Goal: Information Seeking & Learning: Learn about a topic

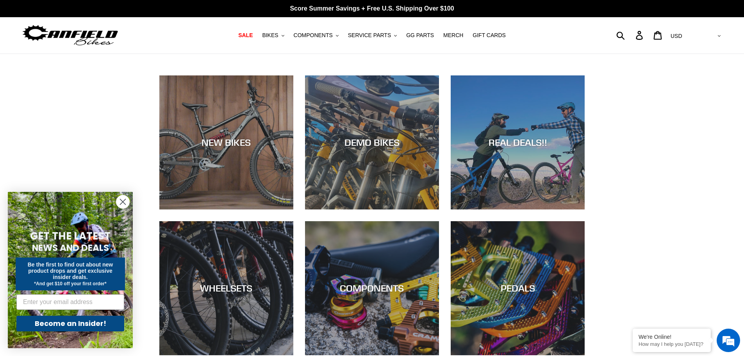
click at [125, 202] on circle "Close dialog" at bounding box center [122, 201] width 13 height 13
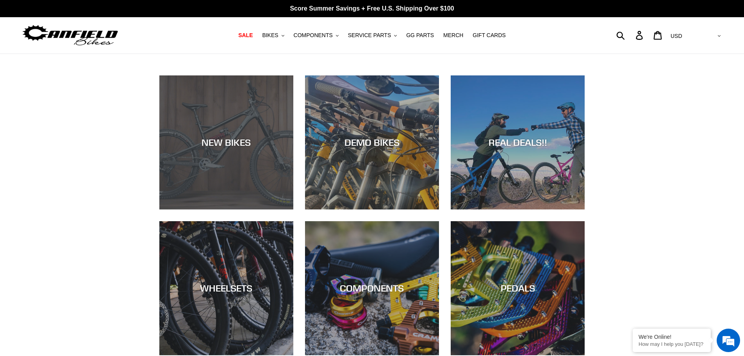
click at [211, 209] on div "NEW BIKES" at bounding box center [226, 209] width 134 height 0
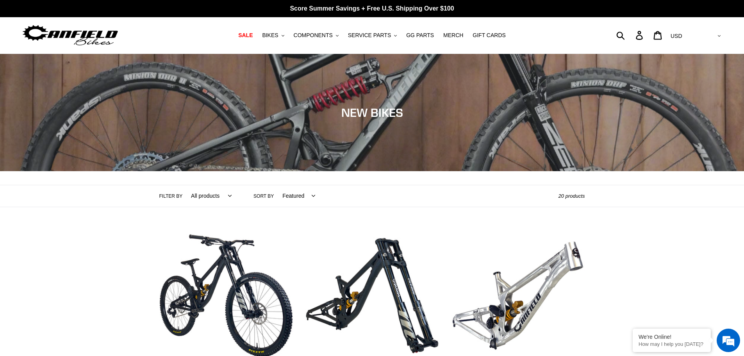
click at [211, 197] on select "All products 275 29er balance BFCM23 BFCM24 CBF Downhill Enduro Full Suspension…" at bounding box center [209, 195] width 51 height 21
select select "/collections/new-bikes-up-to-2400-off/yelli-screamy"
click at [184, 185] on select "All products 275 29er balance BFCM23 BFCM24 CBF Downhill Enduro Full Suspension…" at bounding box center [209, 195] width 51 height 21
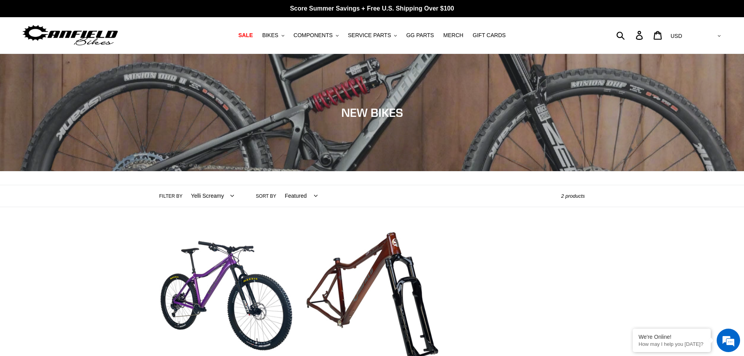
click at [230, 195] on select "All products 275 29er balance BFCM23 BFCM24 CBF Downhill Enduro Full Suspension…" at bounding box center [210, 195] width 53 height 21
select select "/collections/new-bikes-up-to-2400-off/trail-am"
click at [184, 185] on select "All products 275 29er balance BFCM23 BFCM24 CBF Downhill Enduro Full Suspension…" at bounding box center [210, 195] width 53 height 21
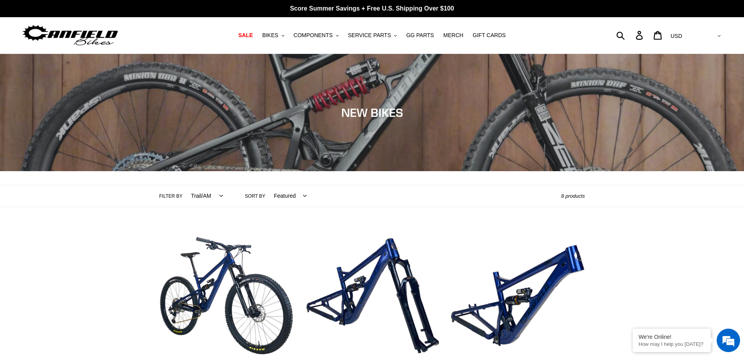
click at [215, 195] on select "All products 275 29er balance BFCM23 BFCM24 CBF Downhill Enduro Full Suspension…" at bounding box center [205, 195] width 42 height 21
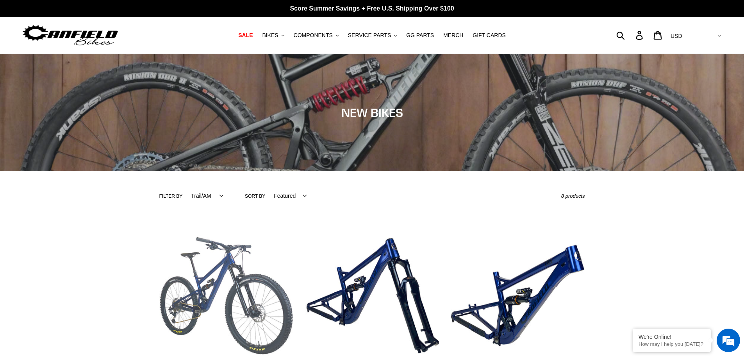
click at [244, 273] on link "TILT - Complete Bike" at bounding box center [226, 320] width 134 height 183
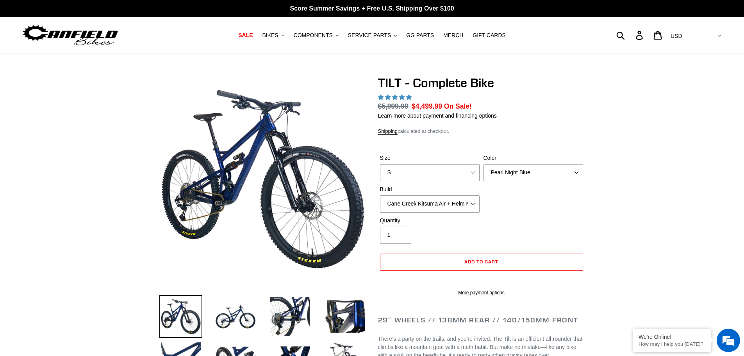
select select "highest-rating"
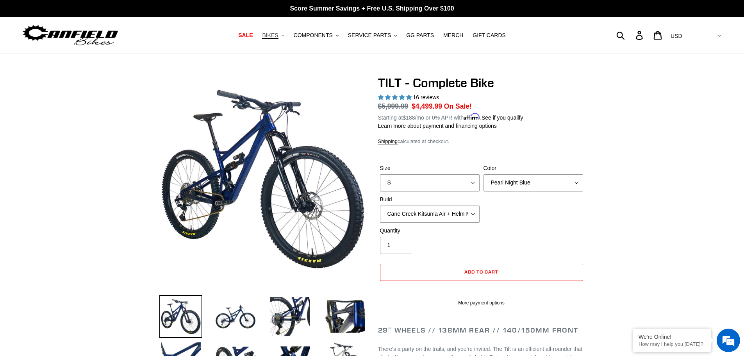
click at [278, 36] on span "BIKES" at bounding box center [270, 35] width 16 height 7
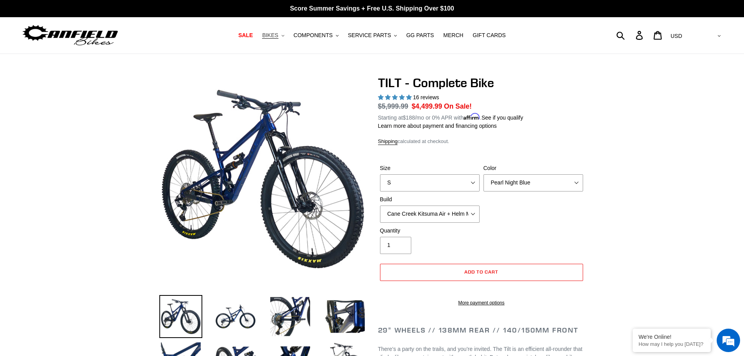
click at [284, 36] on icon "button" at bounding box center [283, 36] width 3 height 2
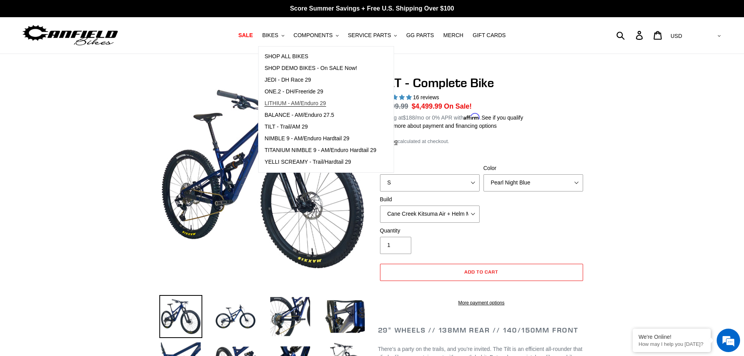
click at [313, 101] on span "LITHIUM - AM/Enduro 29" at bounding box center [294, 103] width 61 height 7
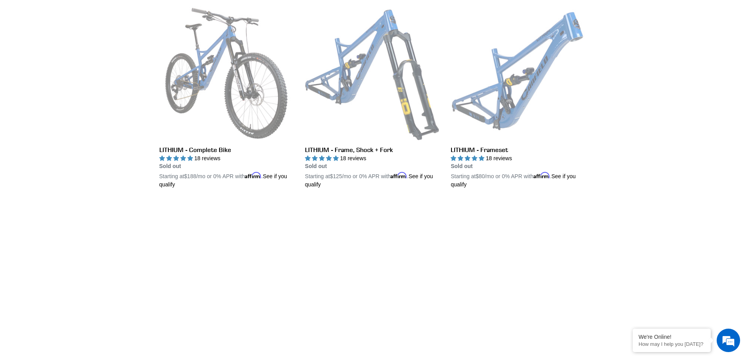
scroll to position [144, 0]
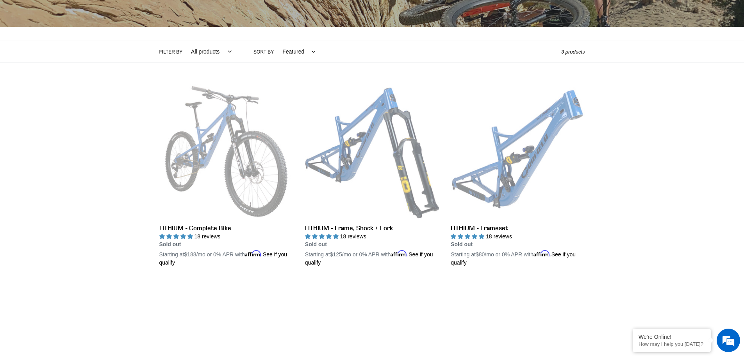
click at [246, 198] on link "LITHIUM - Complete Bike" at bounding box center [226, 175] width 134 height 183
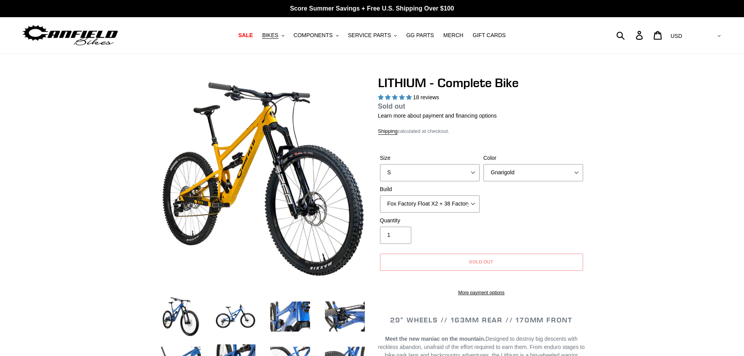
select select "highest-rating"
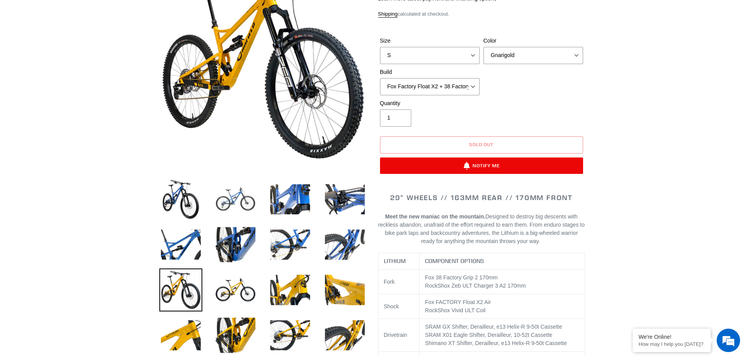
click at [236, 197] on img at bounding box center [235, 199] width 43 height 43
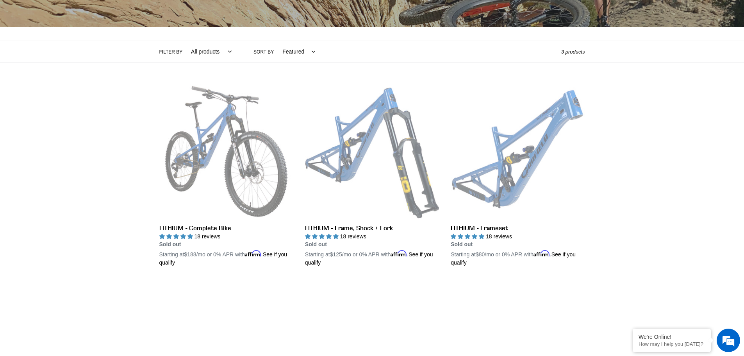
click at [226, 50] on select "All products 29er BFCM23 BFCM24 CBF [GEOGRAPHIC_DATA] Full Suspension [GEOGRAPH…" at bounding box center [209, 51] width 51 height 21
select select "/collections/lithium-long-travel-29er/29er"
click at [184, 41] on select "All products 29er BFCM23 BFCM24 CBF Enduro Full Suspension Lithium" at bounding box center [209, 51] width 51 height 21
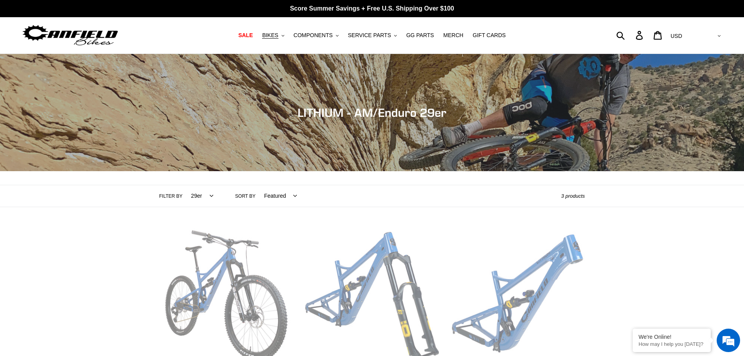
click at [0, 204] on div "Filter by All products 29er BFCM23 BFCM24 CBF [GEOGRAPHIC_DATA] Full Suspension…" at bounding box center [372, 196] width 744 height 22
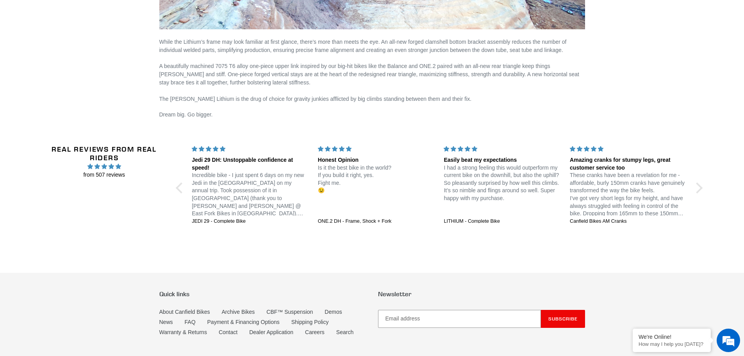
scroll to position [1160, 0]
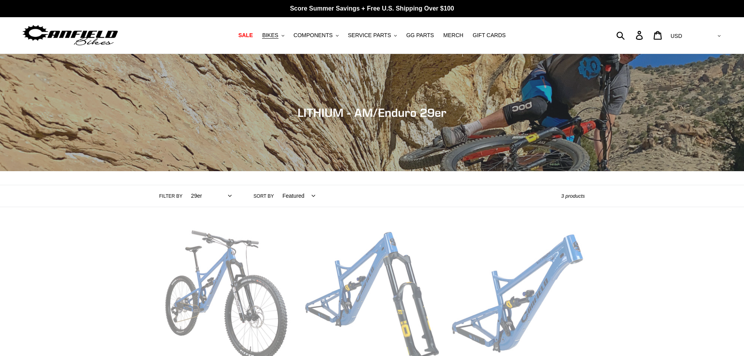
select select "/collections/lithium-long-travel-29er/29er"
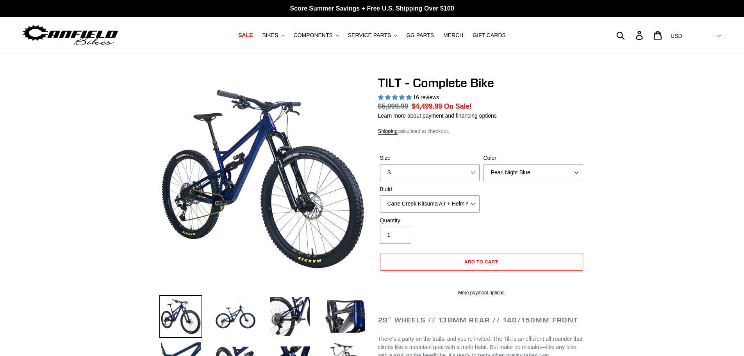
select select "highest-rating"
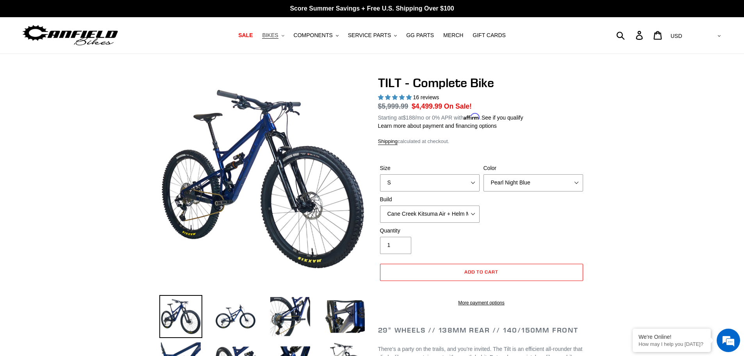
click at [284, 34] on icon ".cls-1{fill:#231f20}" at bounding box center [283, 35] width 3 height 3
click at [468, 182] on select "S M L" at bounding box center [430, 182] width 100 height 17
select select "M"
click at [380, 174] on select "S M L" at bounding box center [430, 182] width 100 height 17
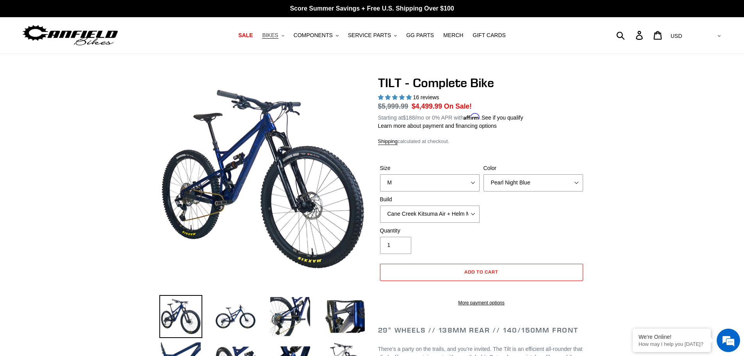
click at [284, 36] on icon ".cls-1{fill:#231f20}" at bounding box center [283, 35] width 3 height 3
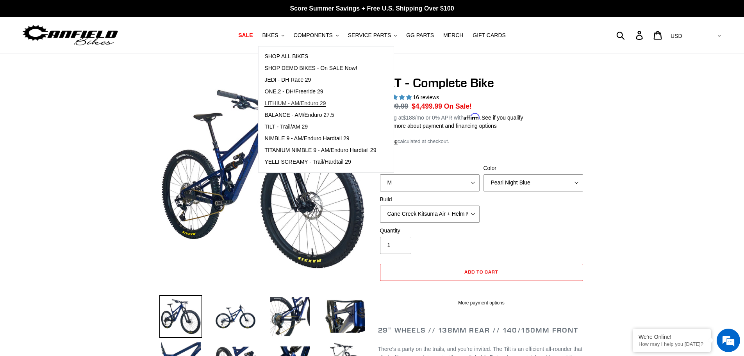
click at [297, 100] on span "LITHIUM - AM/Enduro 29" at bounding box center [294, 103] width 61 height 7
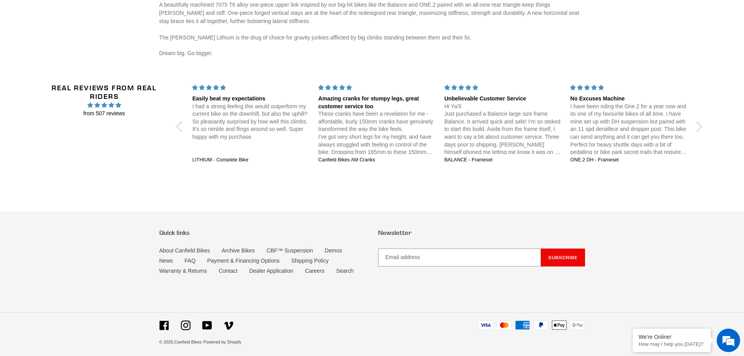
scroll to position [1160, 0]
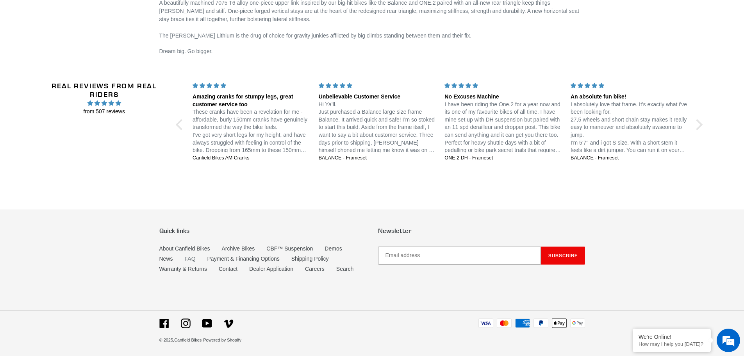
click at [190, 260] on link "FAQ" at bounding box center [190, 258] width 11 height 7
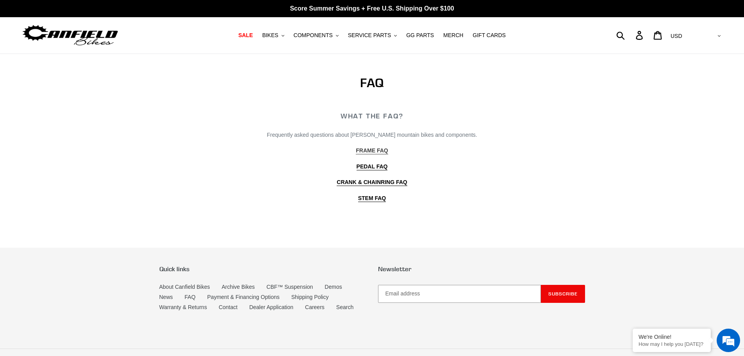
click at [377, 151] on b "FRAME FAQ" at bounding box center [372, 150] width 32 height 6
click at [288, 36] on button "BIKES .cls-1{fill:#231f20}" at bounding box center [273, 35] width 30 height 11
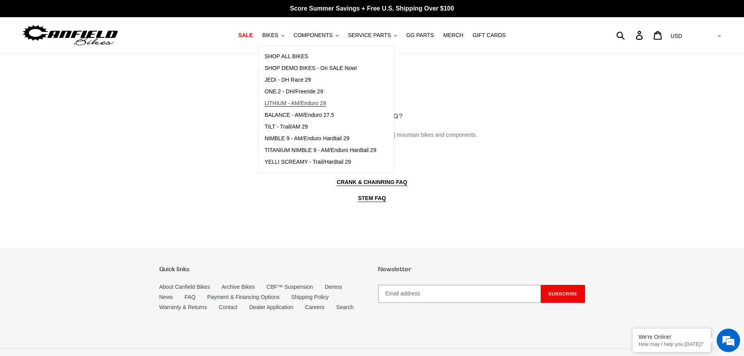
click at [301, 99] on link "LITHIUM - AM/Enduro 29" at bounding box center [320, 104] width 123 height 12
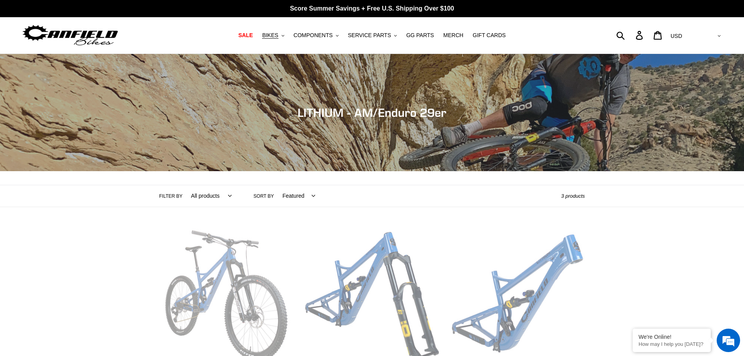
click at [260, 258] on link "LITHIUM - Complete Bike" at bounding box center [226, 320] width 134 height 182
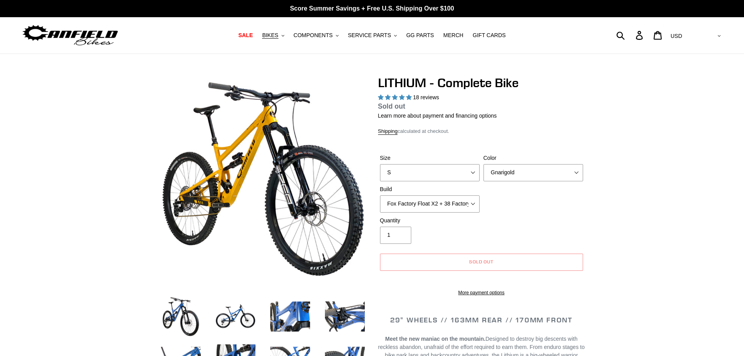
select select "highest-rating"
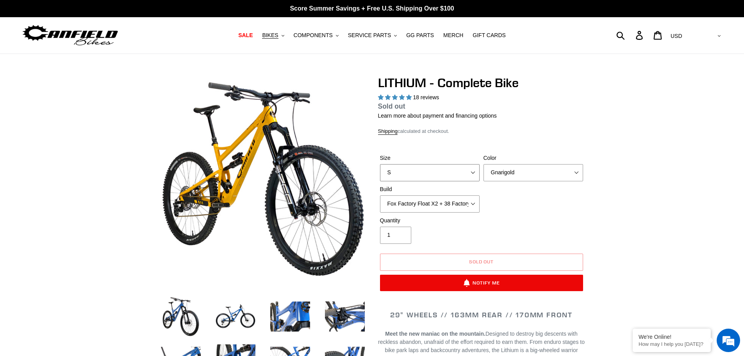
click at [469, 170] on select "S M L XL" at bounding box center [430, 172] width 100 height 17
click at [498, 207] on div "Size S M L XL Color Gnarigold Blue Velvet Stealth Black Build Fox Factory Float…" at bounding box center [481, 185] width 207 height 63
click at [472, 199] on select "Fox Factory Float X2 + 38 Factory Grip 2 170 + SRAM GX Fox Factory Float X2 + 3…" at bounding box center [430, 203] width 100 height 17
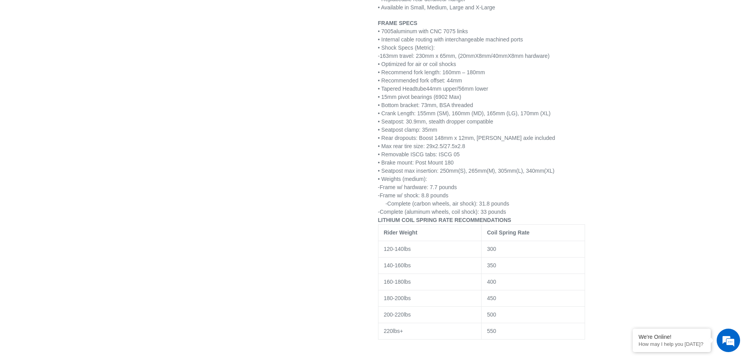
scroll to position [1250, 0]
drag, startPoint x: 486, startPoint y: 291, endPoint x: 502, endPoint y: 290, distance: 16.0
click at [502, 290] on td "450" at bounding box center [534, 298] width 104 height 16
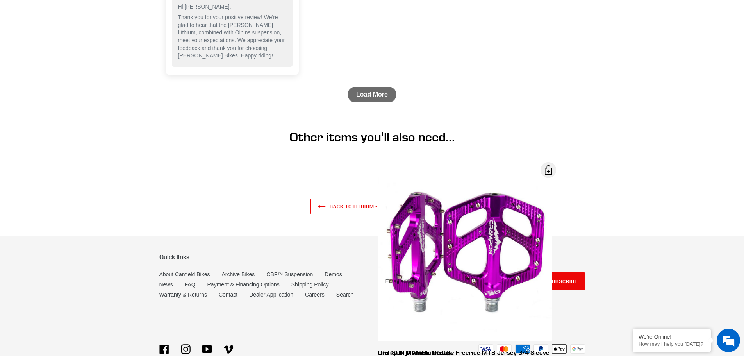
scroll to position [2901, 0]
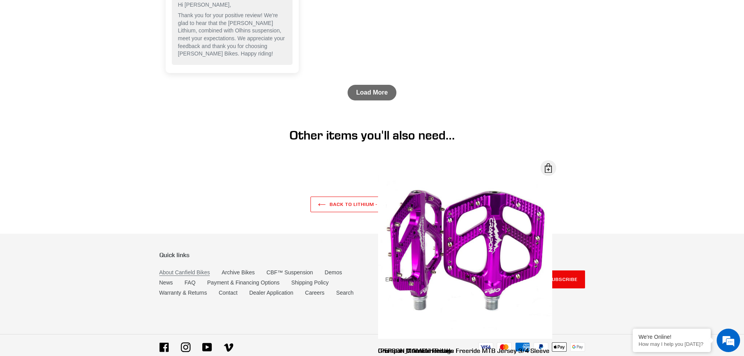
click at [185, 269] on link "About Canfield Bikes" at bounding box center [184, 272] width 51 height 7
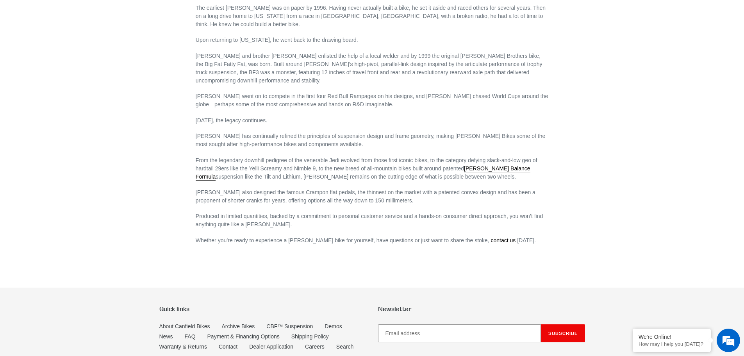
scroll to position [478, 0]
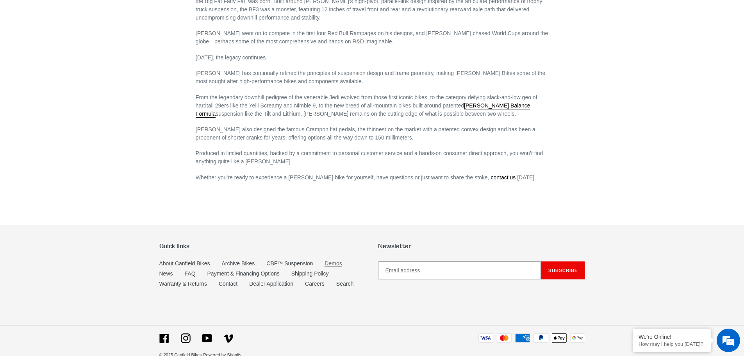
click at [330, 260] on link "Demos" at bounding box center [333, 263] width 17 height 7
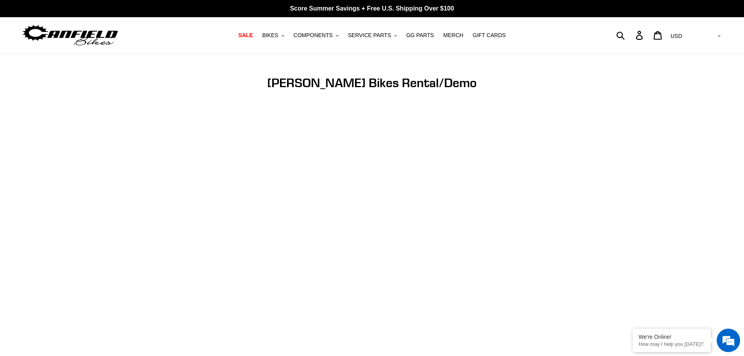
click at [278, 35] on span "BIKES" at bounding box center [270, 35] width 16 height 7
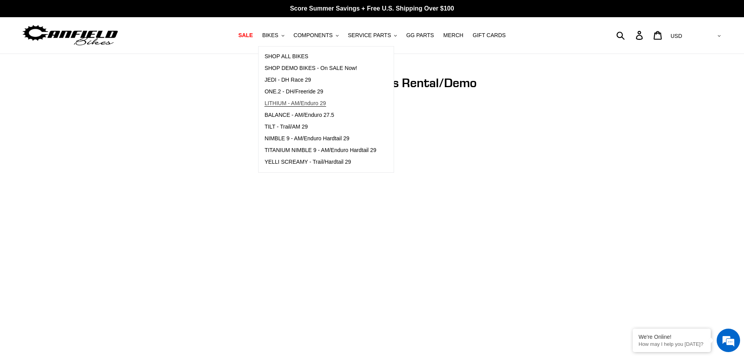
click at [294, 102] on span "LITHIUM - AM/Enduro 29" at bounding box center [294, 103] width 61 height 7
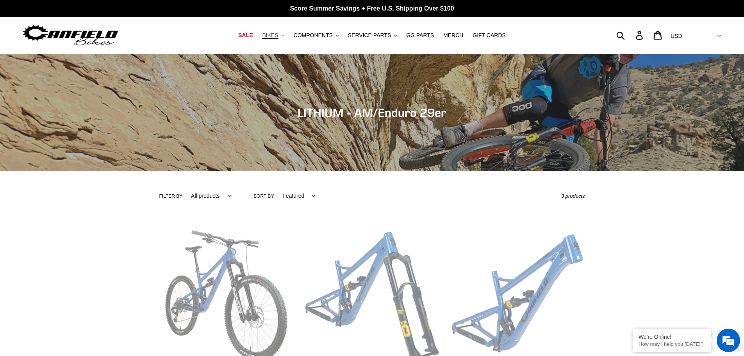
click at [278, 34] on span "BIKES" at bounding box center [270, 35] width 16 height 7
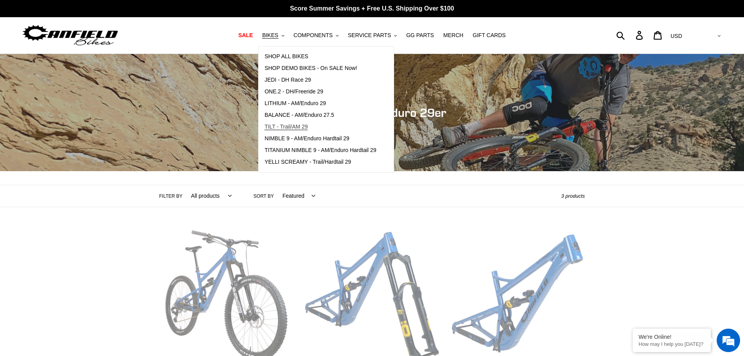
click at [297, 125] on span "TILT - Trail/AM 29" at bounding box center [285, 126] width 43 height 7
